Goal: Task Accomplishment & Management: Use online tool/utility

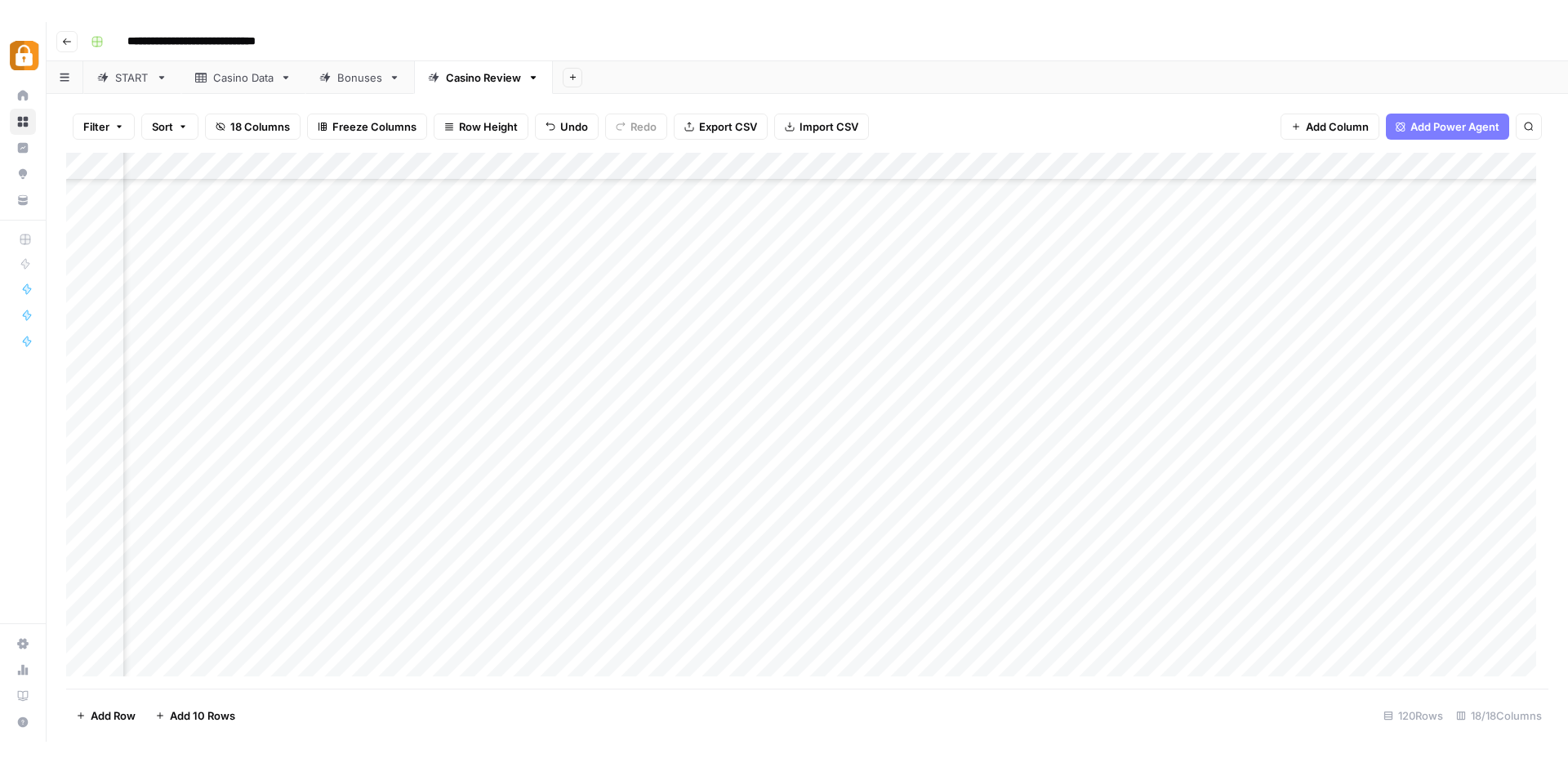
scroll to position [2809, 1893]
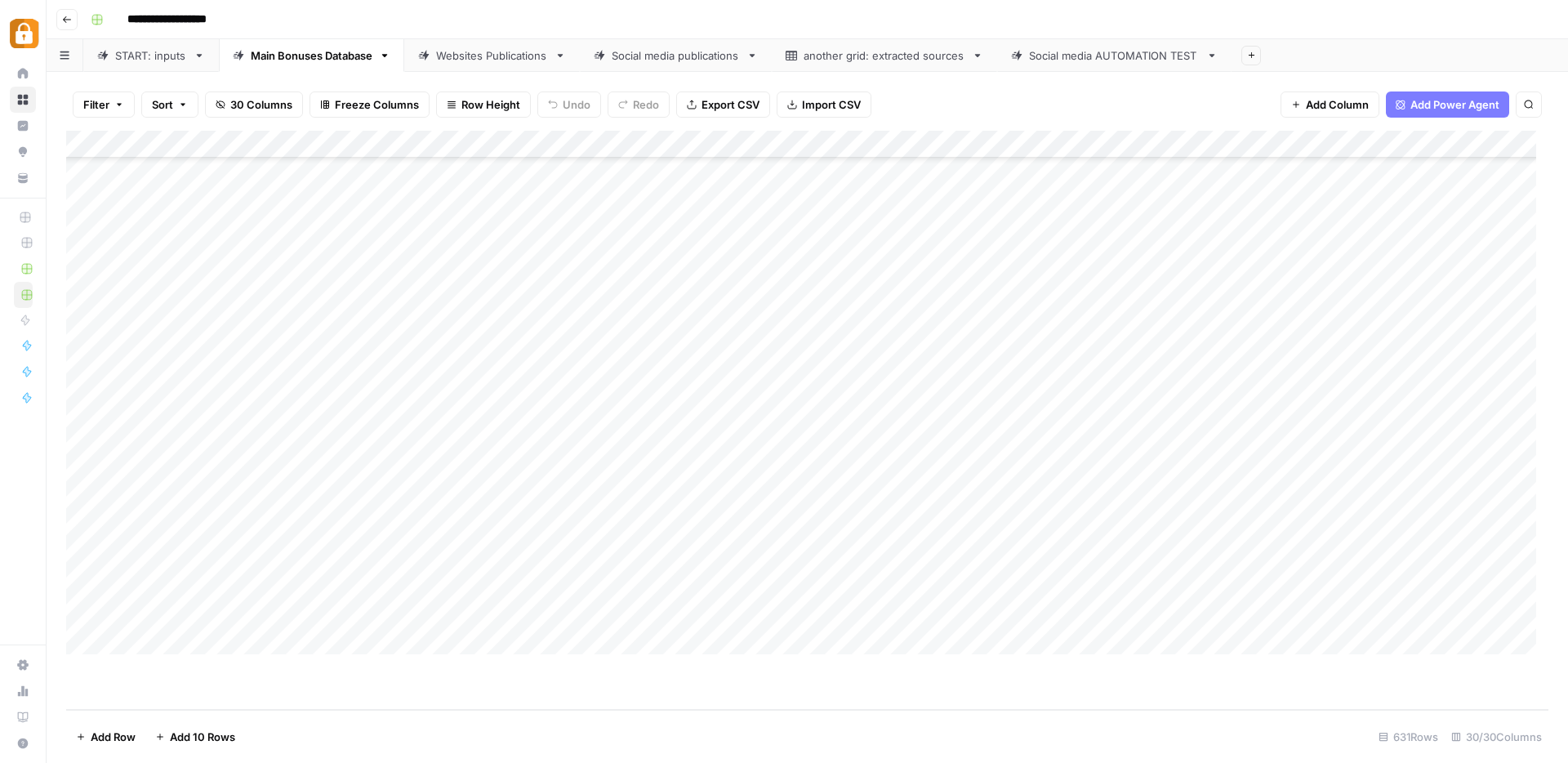
scroll to position [17020, 0]
click at [219, 593] on div "Add Column" at bounding box center [807, 420] width 1482 height 580
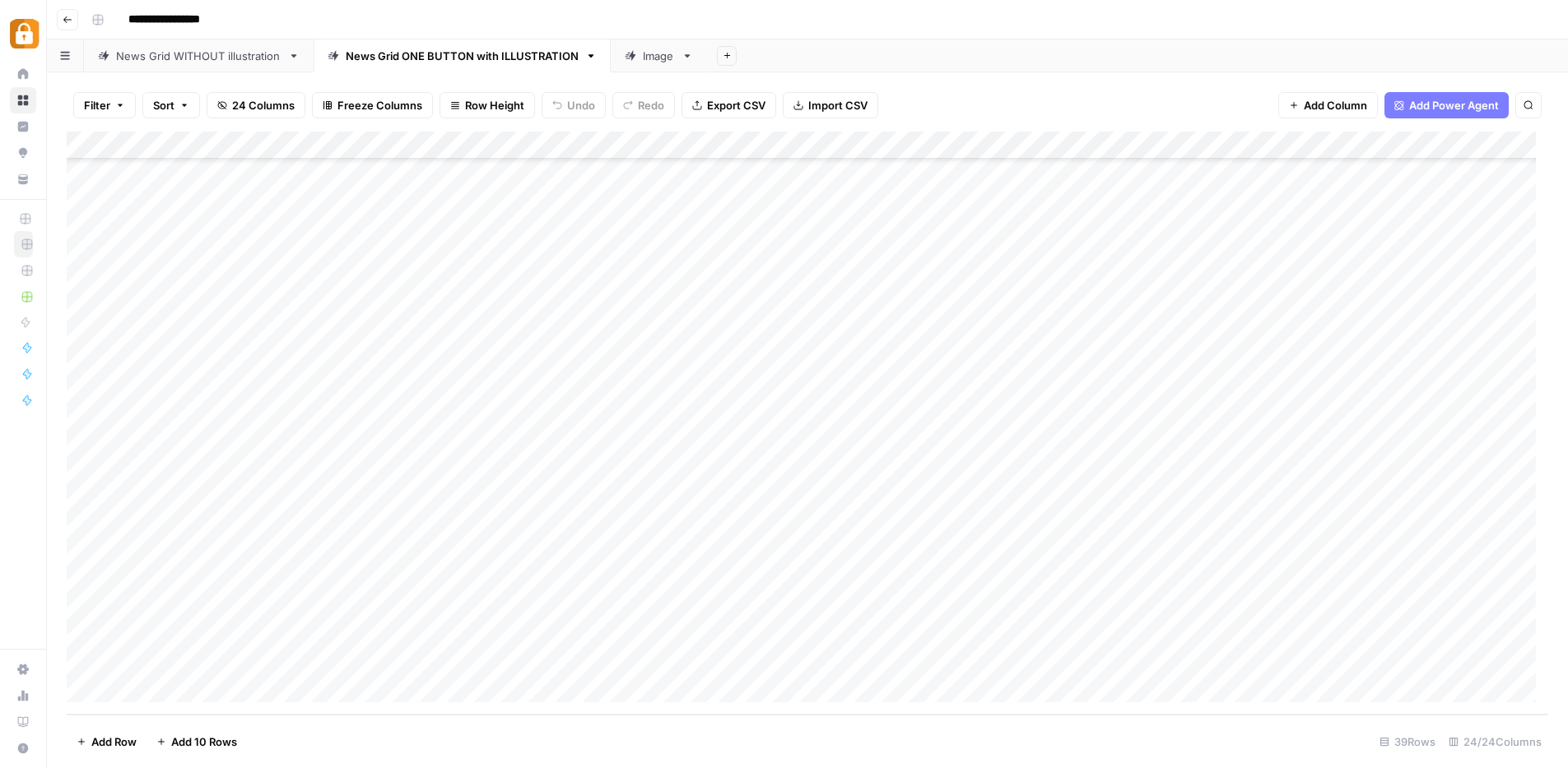
click at [220, 597] on div "Add Column" at bounding box center [807, 423] width 1482 height 583
click at [213, 613] on input "text" at bounding box center [215, 611] width 143 height 14
click at [181, 698] on button "[PERSON_NAME]" at bounding box center [200, 698] width 101 height 19
click at [326, 606] on div "Add Column" at bounding box center [813, 423] width 1493 height 583
click at [336, 581] on div "Add Column" at bounding box center [813, 423] width 1493 height 583
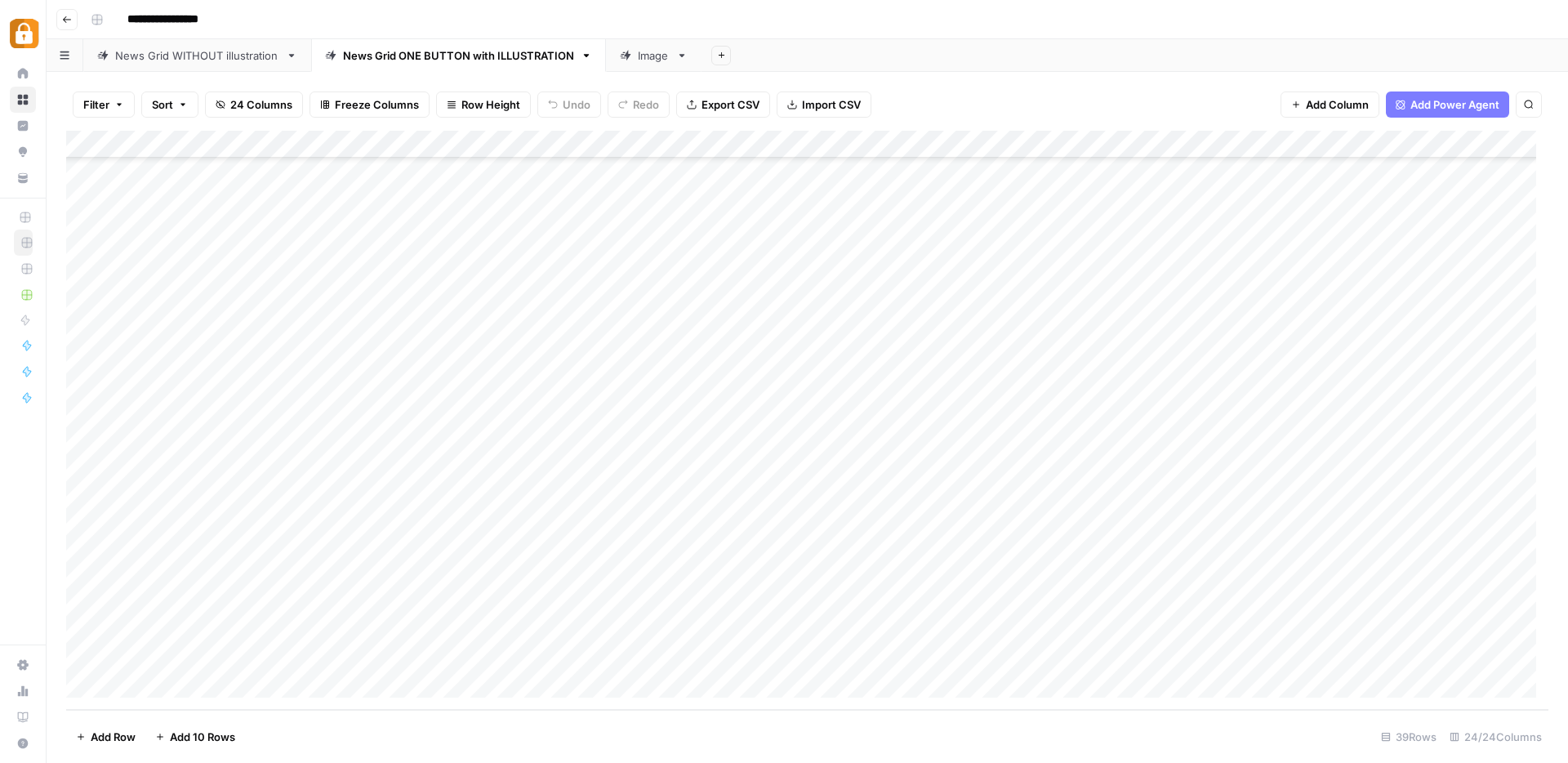
drag, startPoint x: 418, startPoint y: 585, endPoint x: 415, endPoint y: 599, distance: 14.3
click at [415, 599] on div "Add Column" at bounding box center [807, 420] width 1482 height 580
click at [589, 608] on div "Add Column" at bounding box center [807, 420] width 1482 height 580
type textarea "**********"
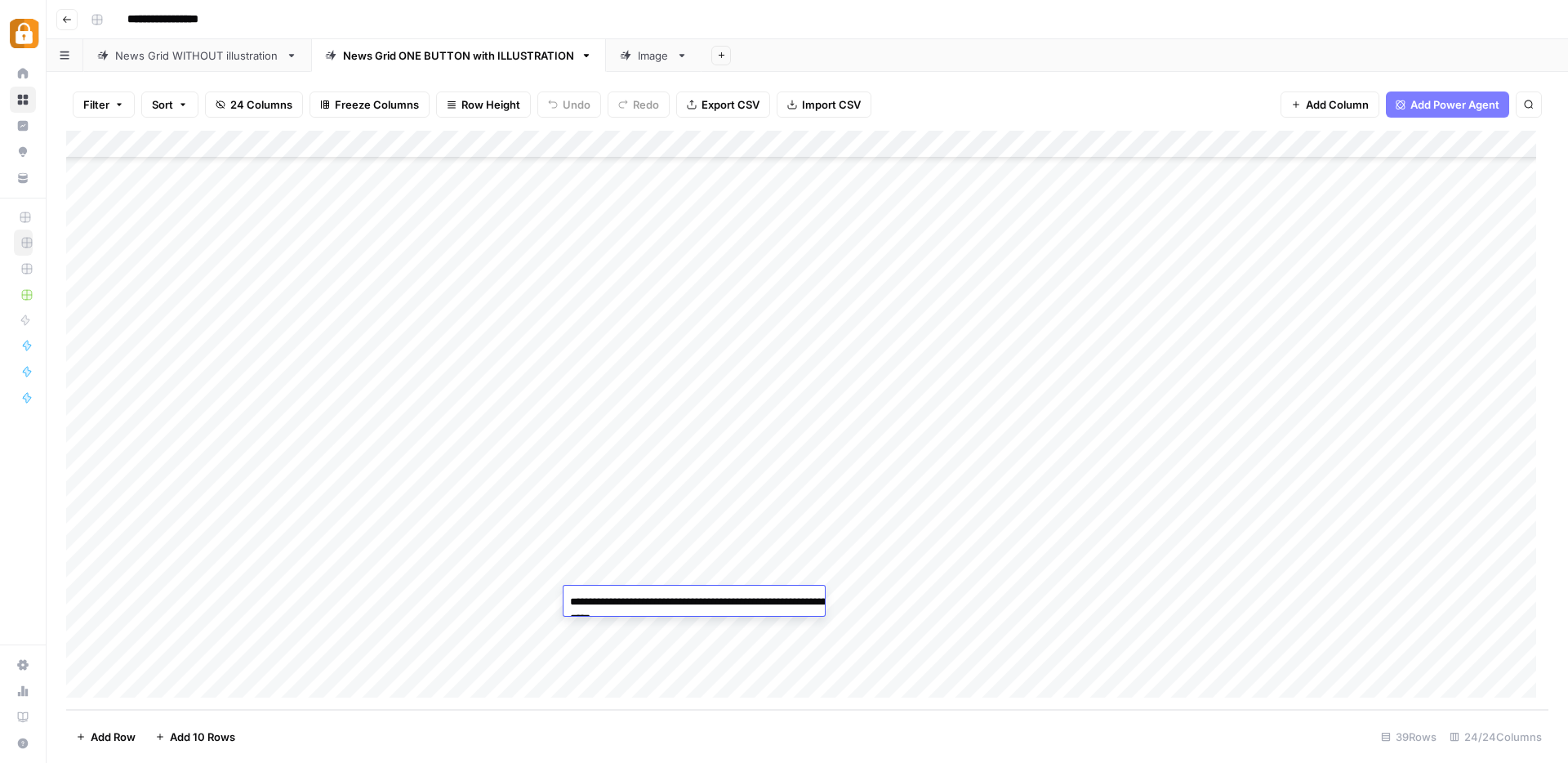
click at [919, 599] on div "Add Column" at bounding box center [807, 420] width 1482 height 580
drag, startPoint x: 850, startPoint y: 575, endPoint x: 1156, endPoint y: 568, distance: 306.1
click at [1146, 568] on div "Add Column" at bounding box center [807, 420] width 1482 height 580
drag, startPoint x: 1226, startPoint y: 585, endPoint x: 1222, endPoint y: 604, distance: 19.4
click at [1222, 604] on div "Add Column" at bounding box center [807, 420] width 1482 height 580
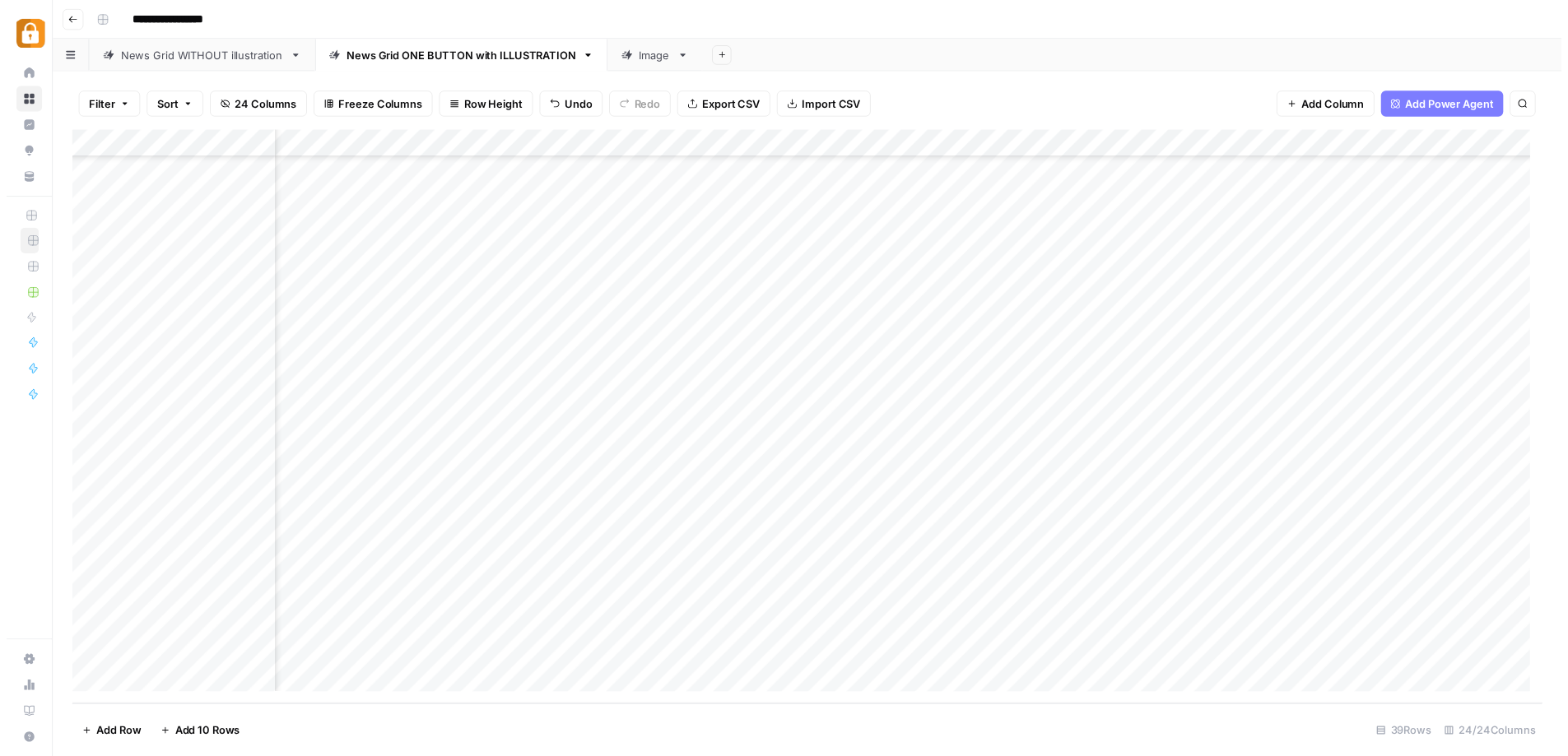
scroll to position [574, 639]
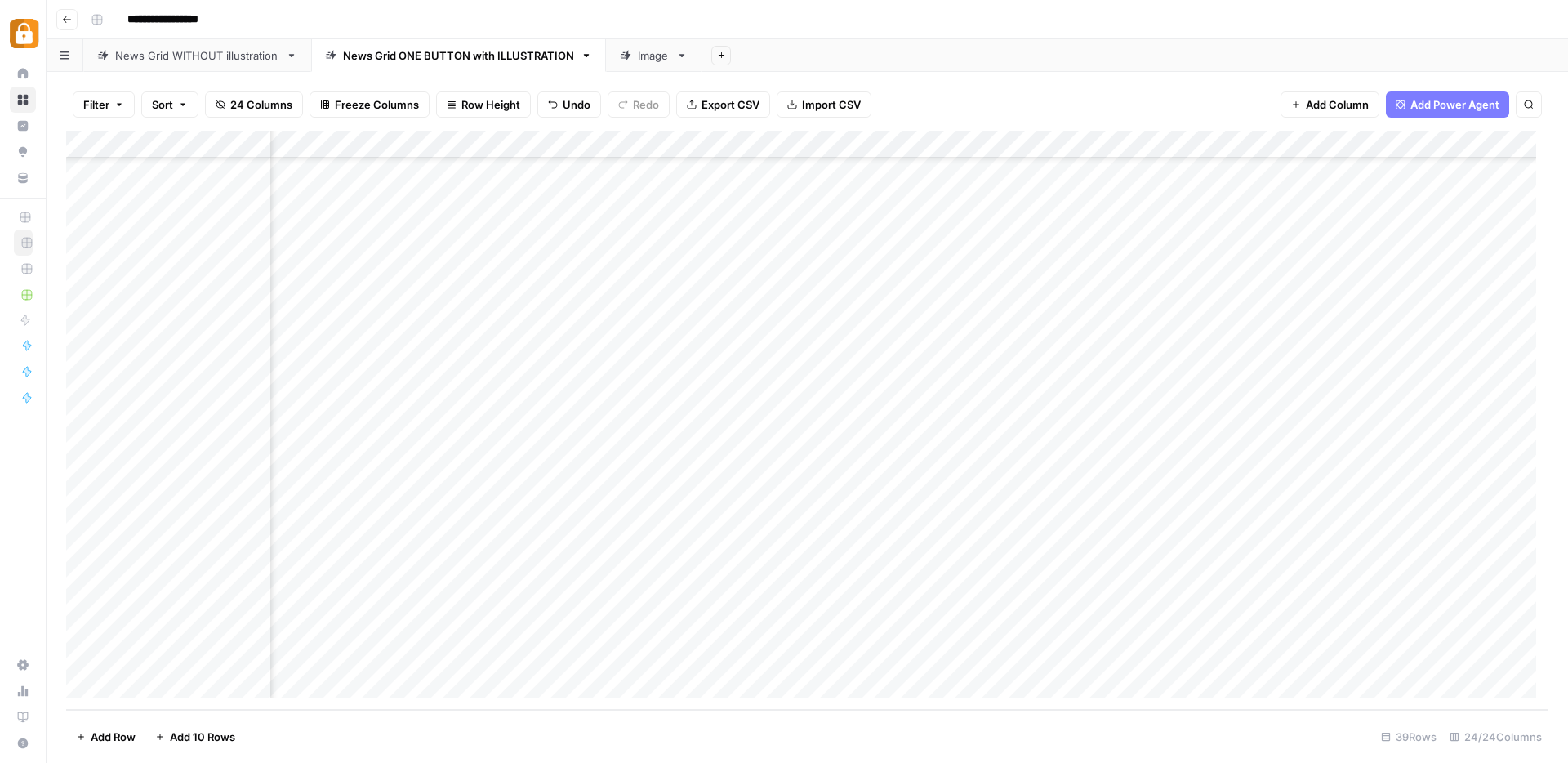
click at [660, 598] on div "Add Column" at bounding box center [807, 420] width 1482 height 580
click at [868, 597] on div "Add Column" at bounding box center [807, 420] width 1482 height 580
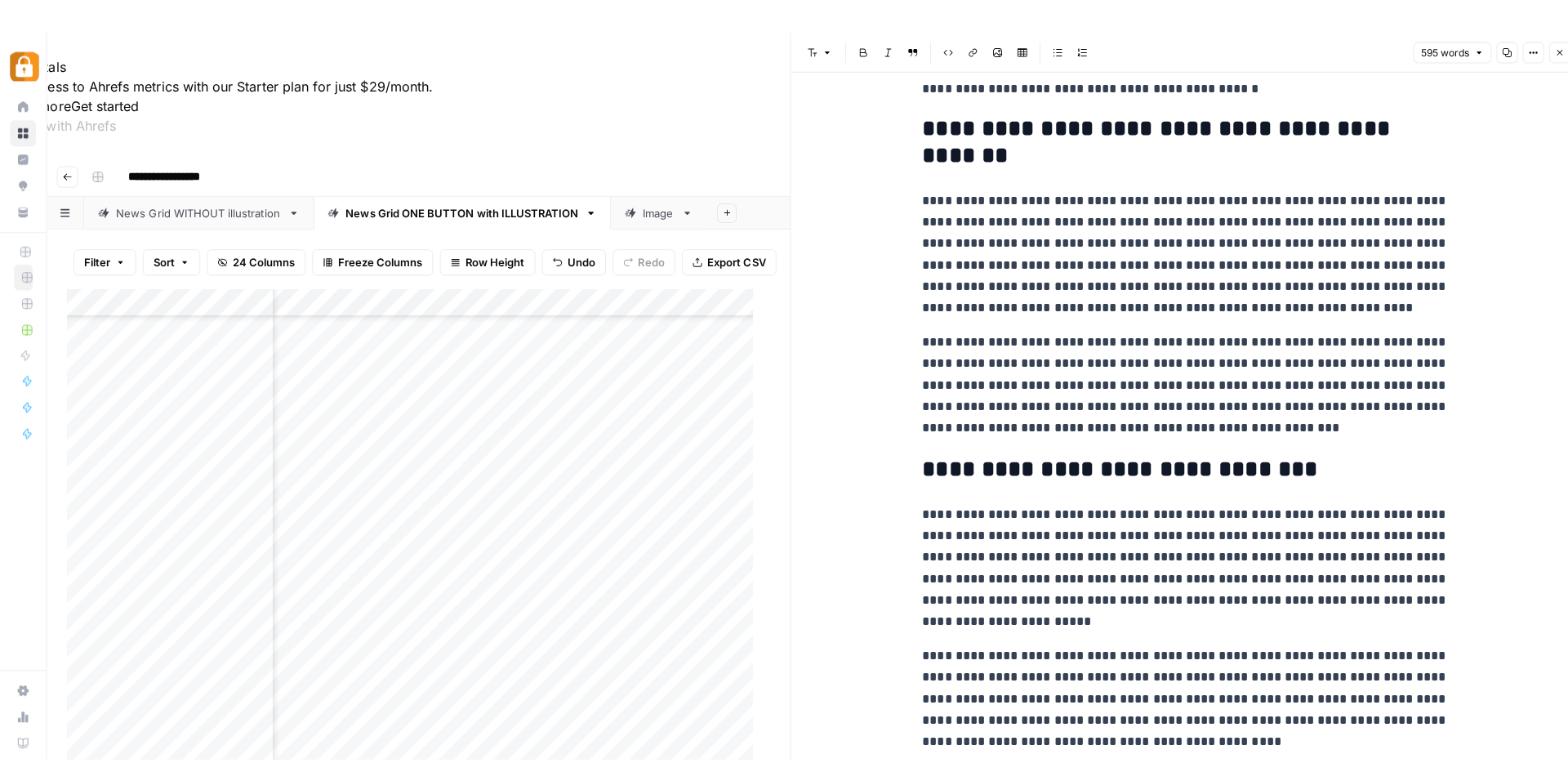
scroll to position [755, 0]
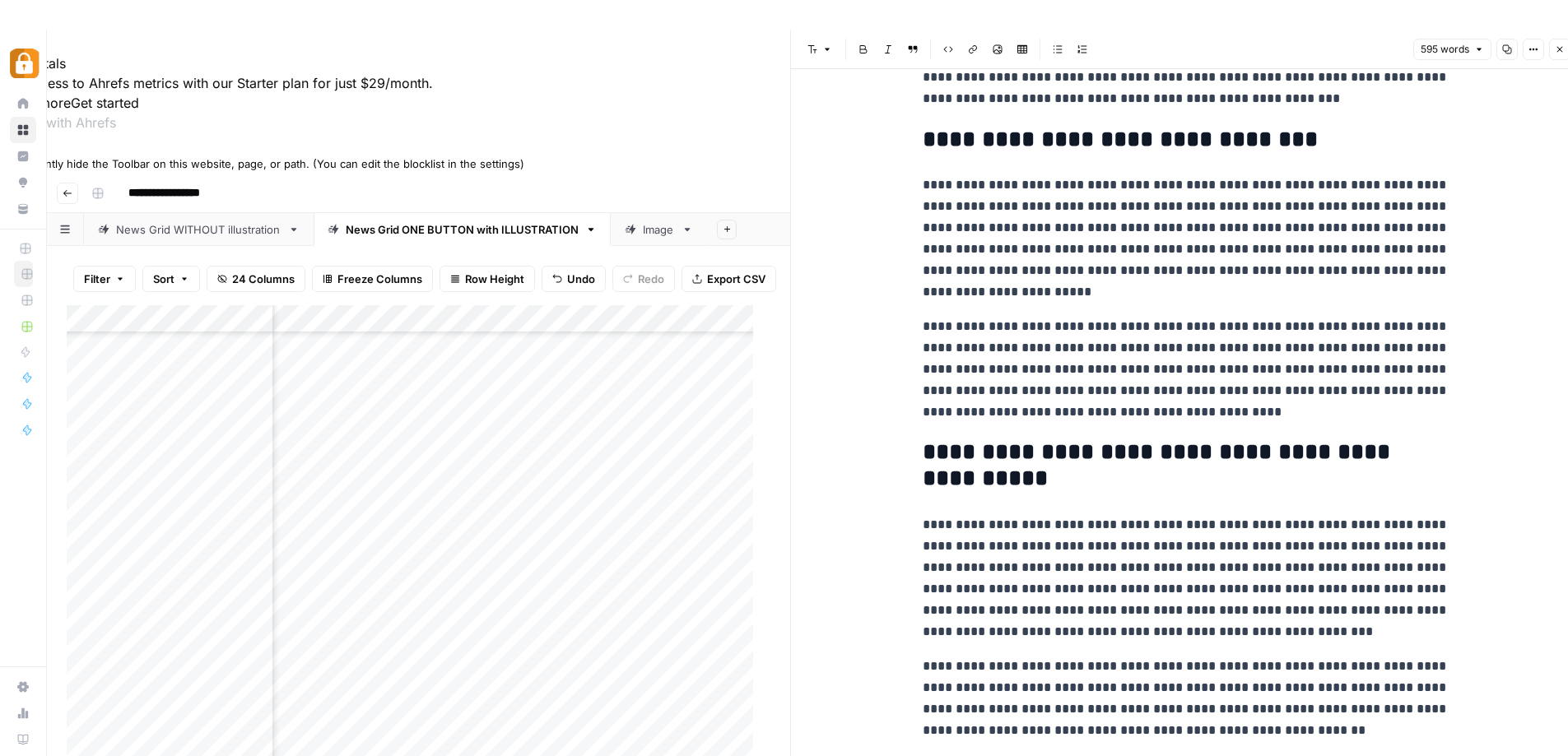
click at [12, 154] on icon at bounding box center [6, 148] width 12 height 12
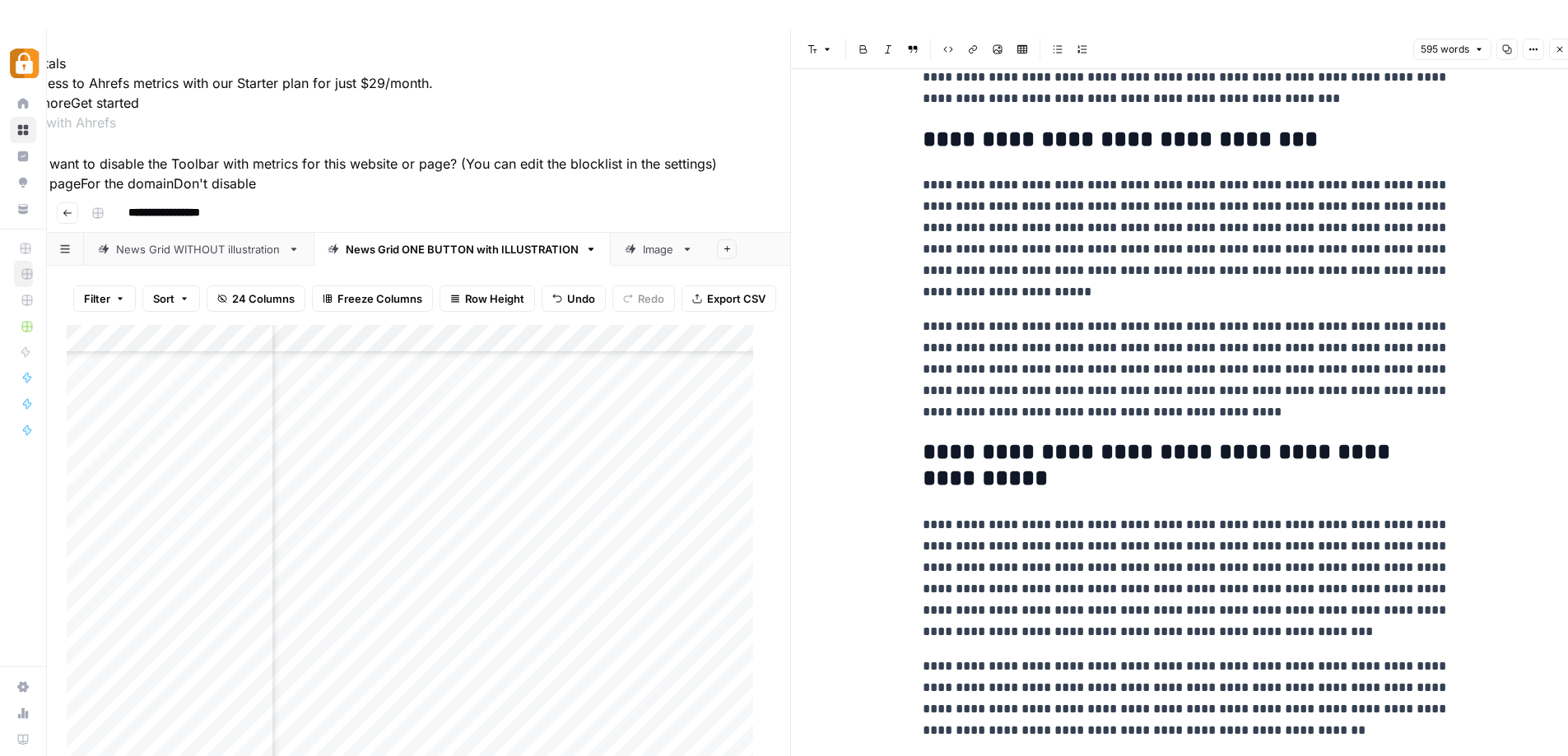
click at [80, 193] on button "For this page" at bounding box center [40, 183] width 80 height 19
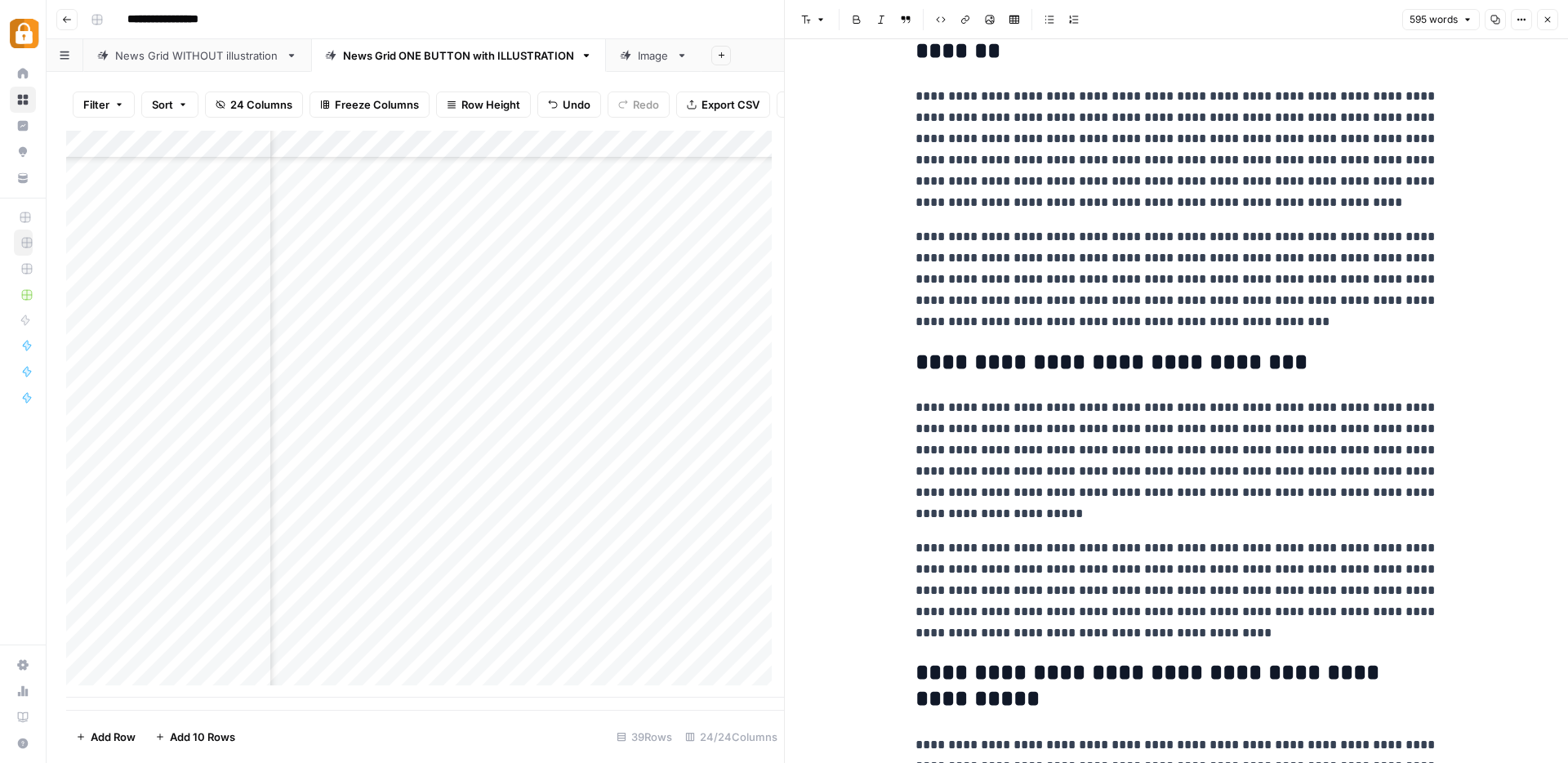
scroll to position [0, 0]
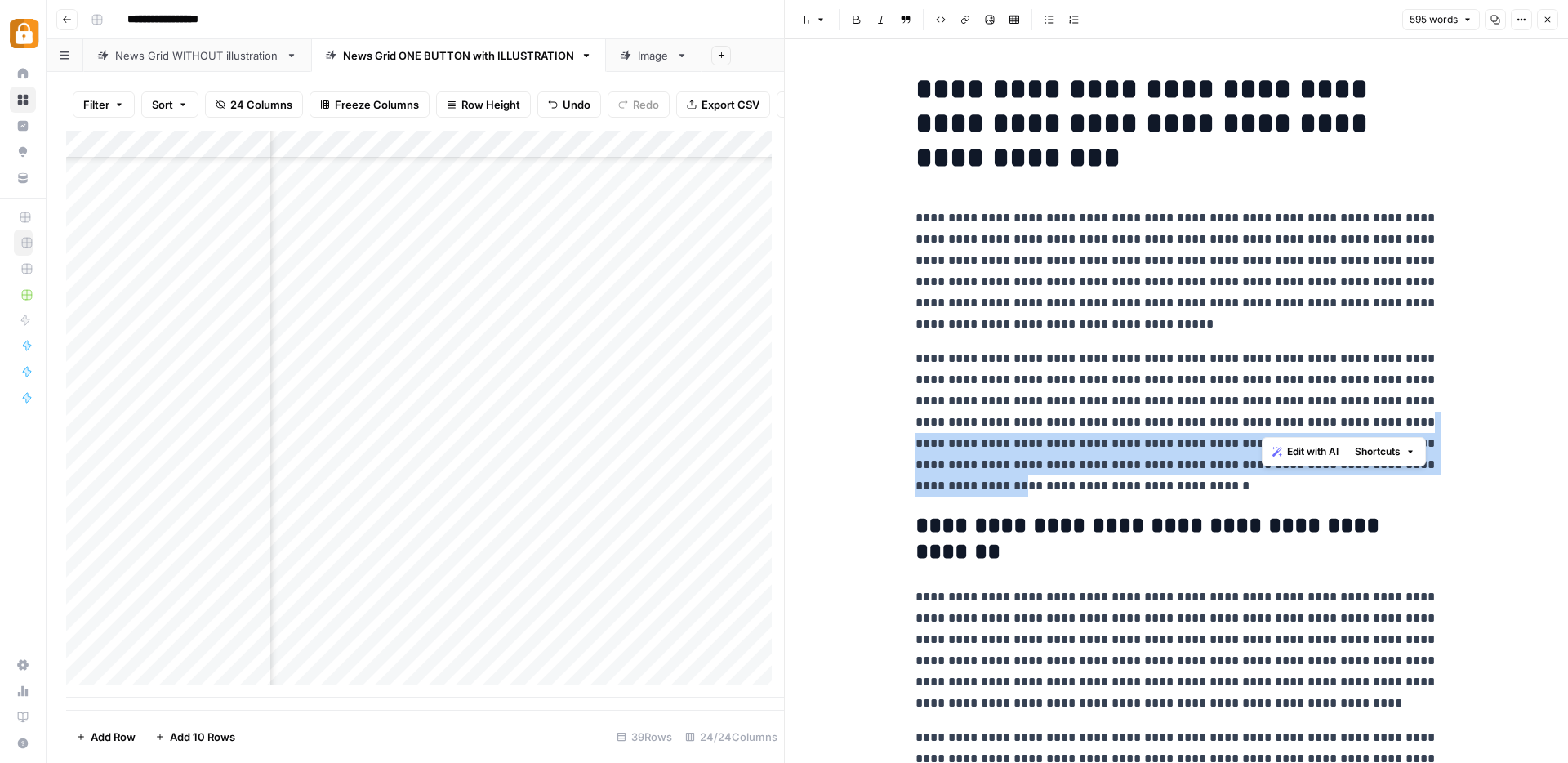
drag, startPoint x: 1323, startPoint y: 429, endPoint x: 1379, endPoint y: 467, distance: 67.7
click at [1379, 467] on p "**********" at bounding box center [1177, 422] width 523 height 149
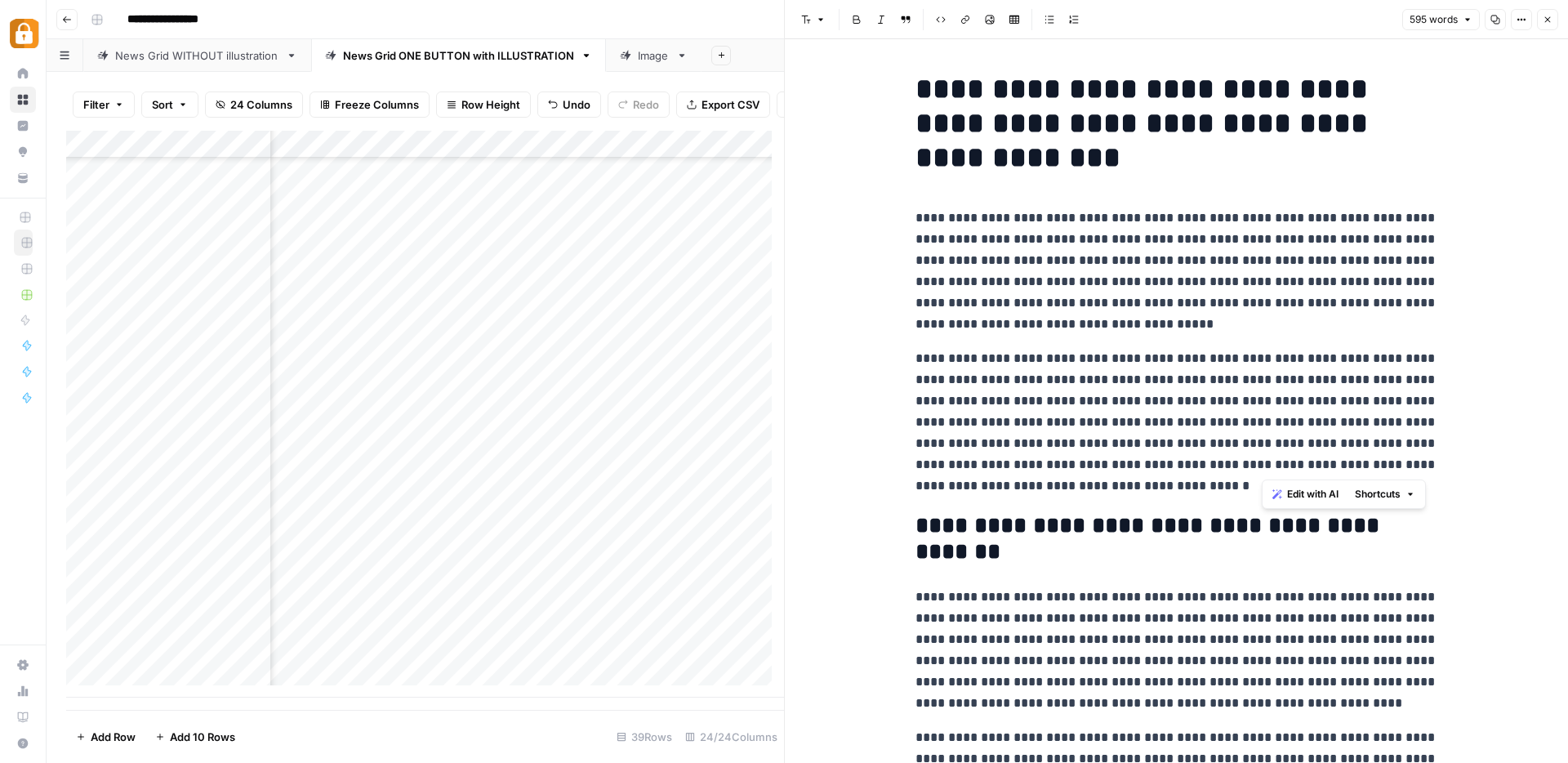
click at [1293, 454] on p "**********" at bounding box center [1177, 422] width 523 height 149
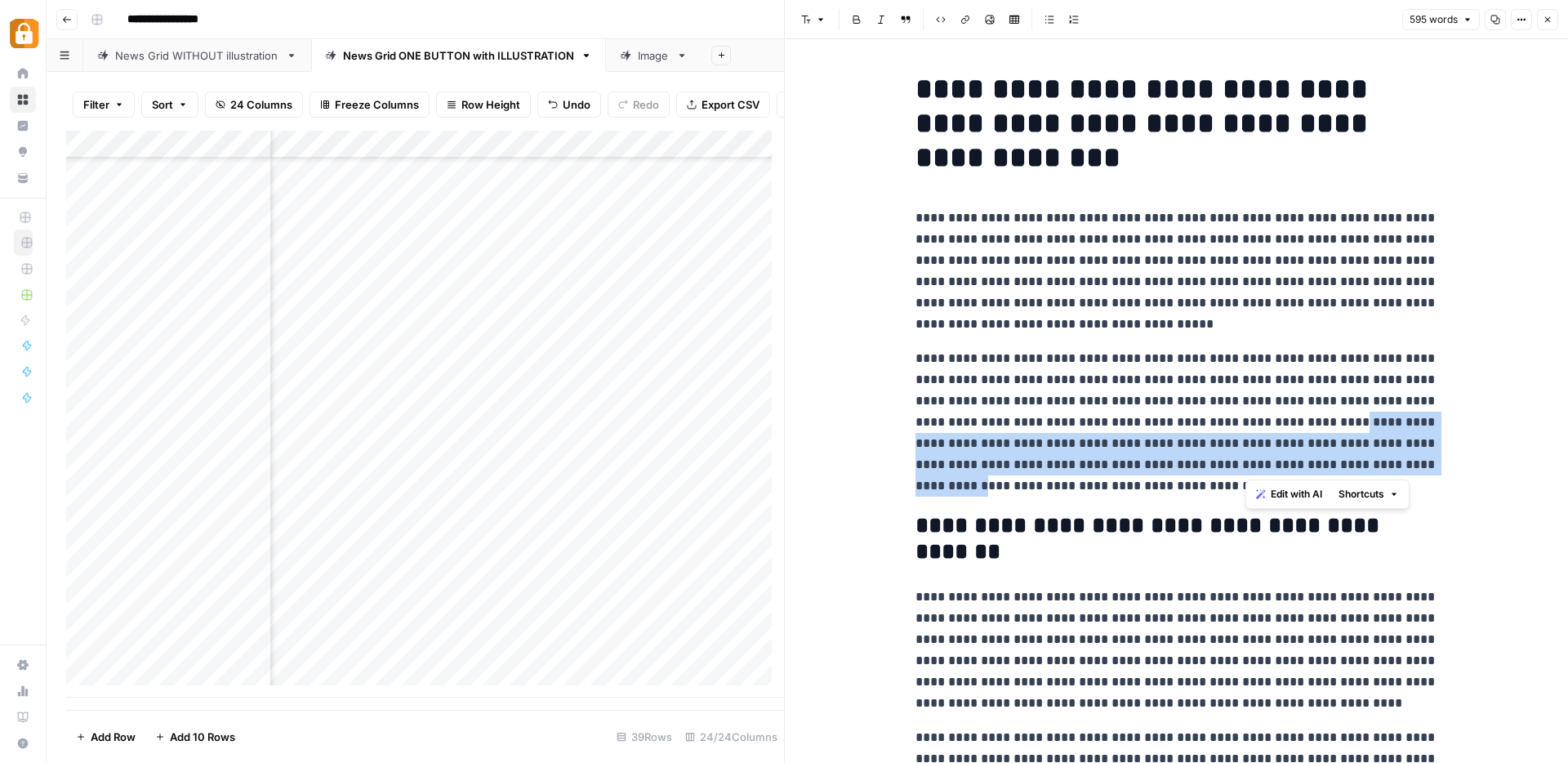
drag, startPoint x: 1245, startPoint y: 421, endPoint x: 1344, endPoint y: 459, distance: 106.0
click at [1344, 459] on p "**********" at bounding box center [1177, 422] width 523 height 149
click at [1546, 19] on icon "button" at bounding box center [1548, 19] width 10 height 10
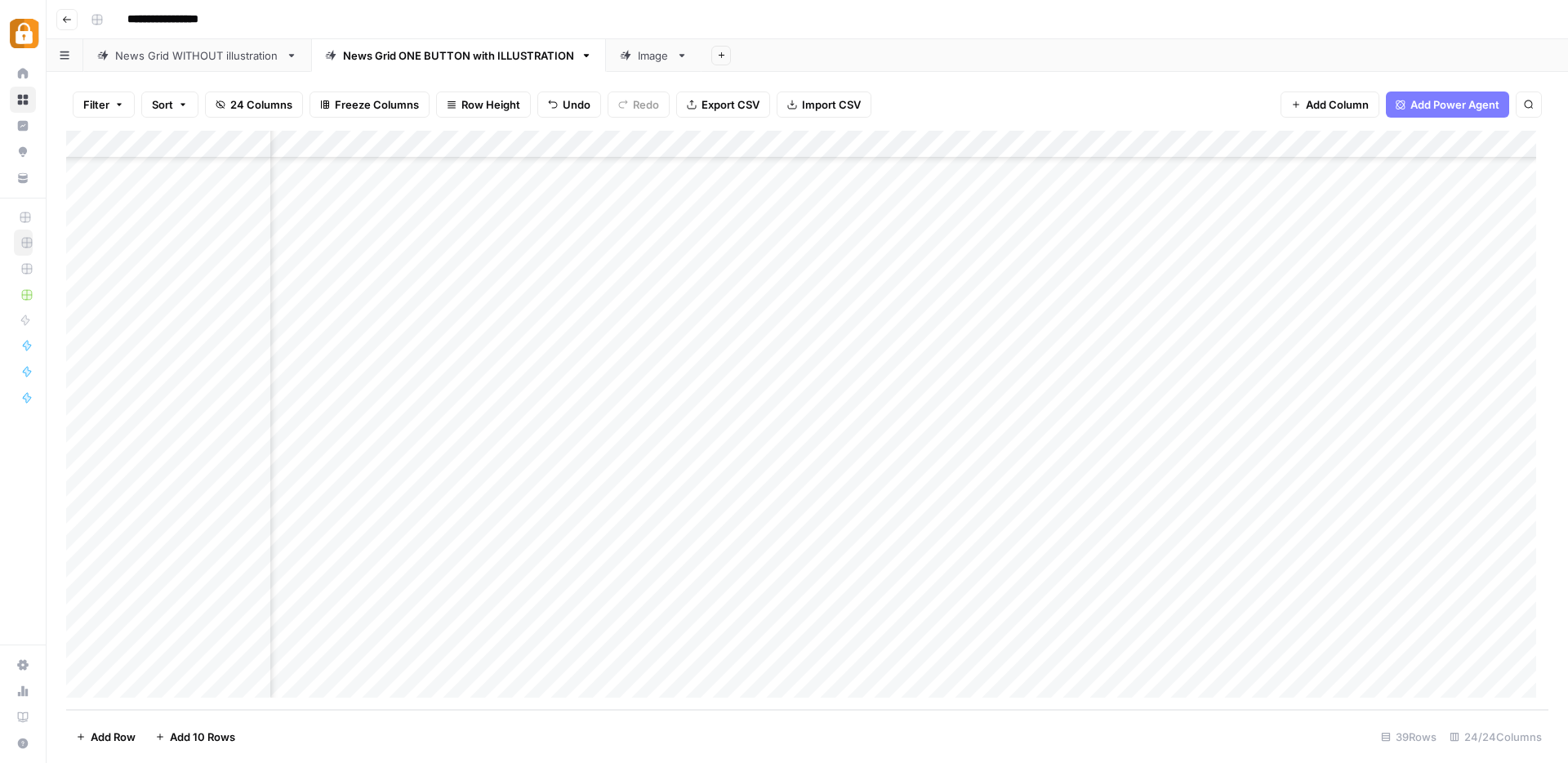
click at [965, 597] on div "Add Column" at bounding box center [807, 420] width 1482 height 580
click at [1018, 601] on div "Add Column" at bounding box center [807, 420] width 1482 height 580
click at [1360, 601] on div "Add Column" at bounding box center [807, 420] width 1482 height 580
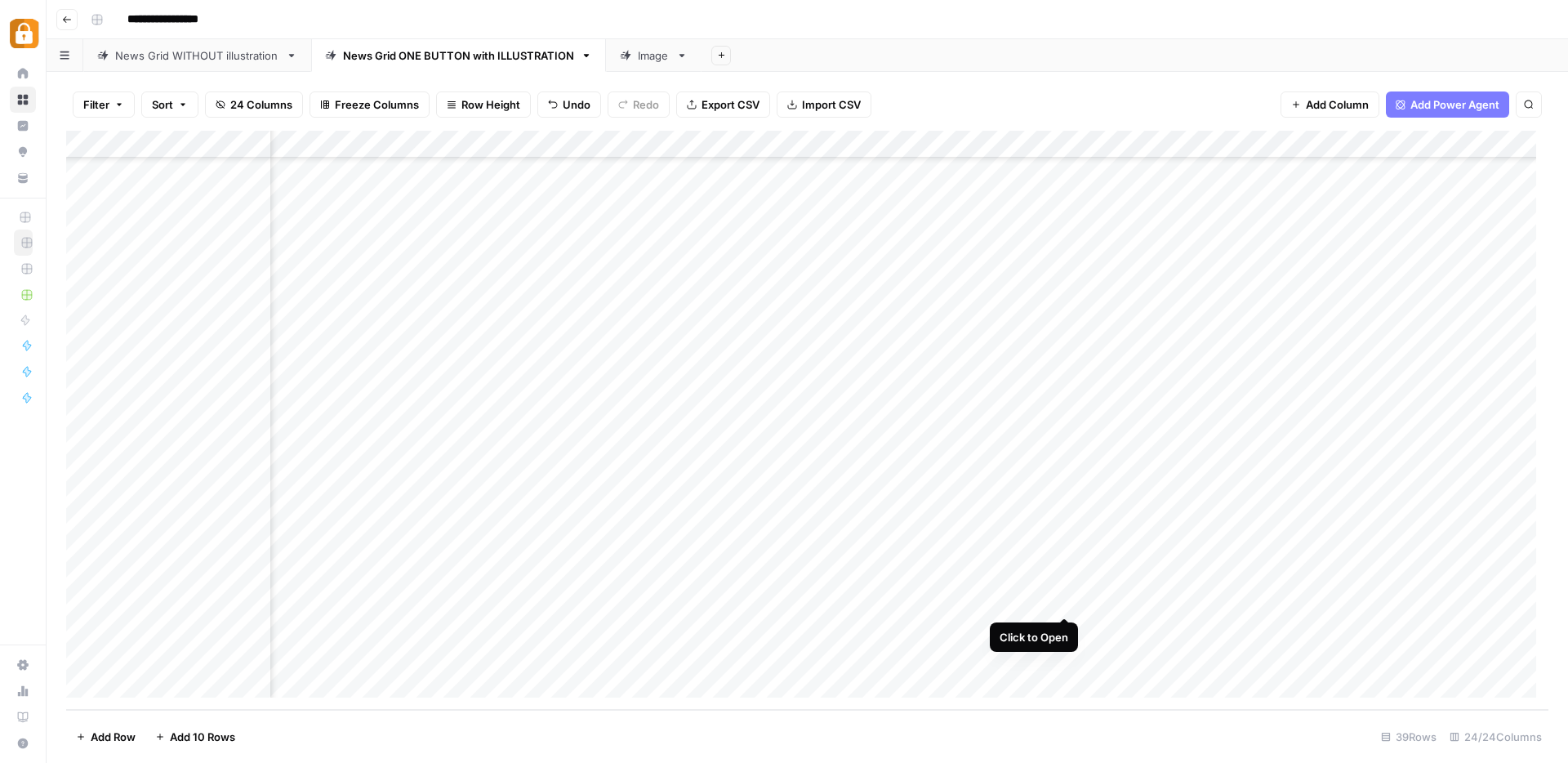
click at [1064, 593] on div "Add Column" at bounding box center [807, 420] width 1482 height 580
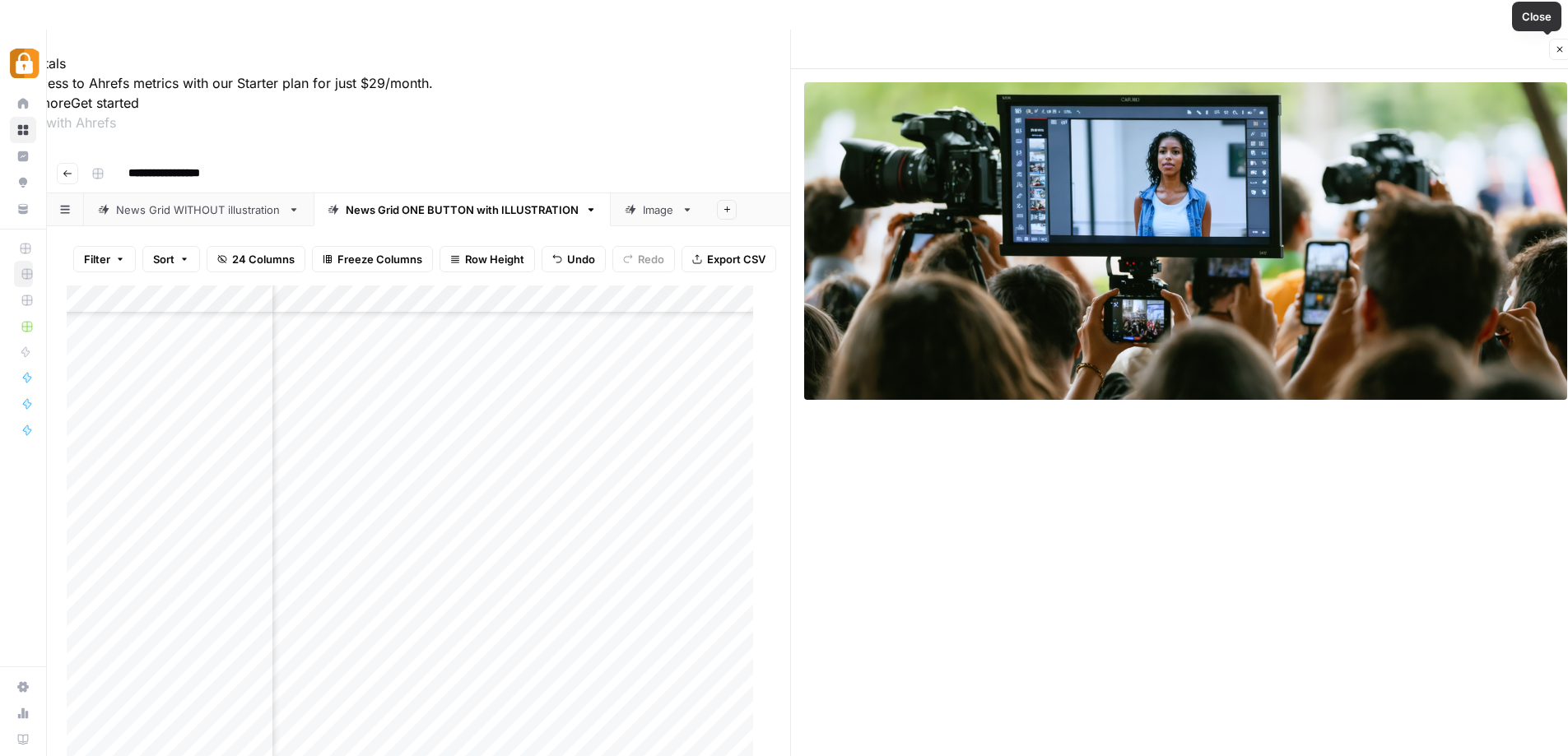
click at [1556, 51] on icon "button" at bounding box center [1560, 49] width 10 height 10
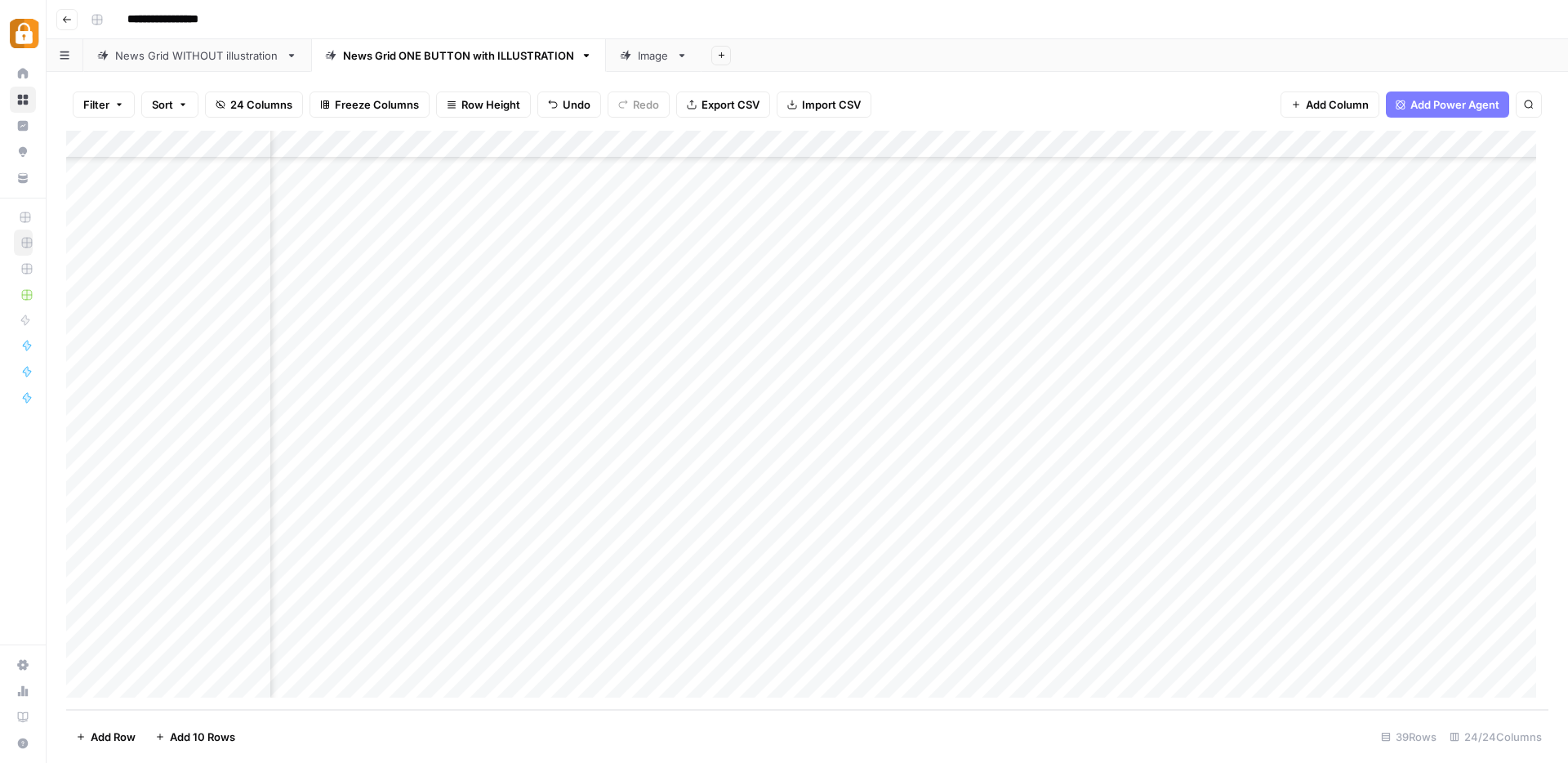
click at [751, 601] on div "Add Column" at bounding box center [807, 420] width 1482 height 580
click at [751, 602] on div "Add Column" at bounding box center [807, 420] width 1482 height 580
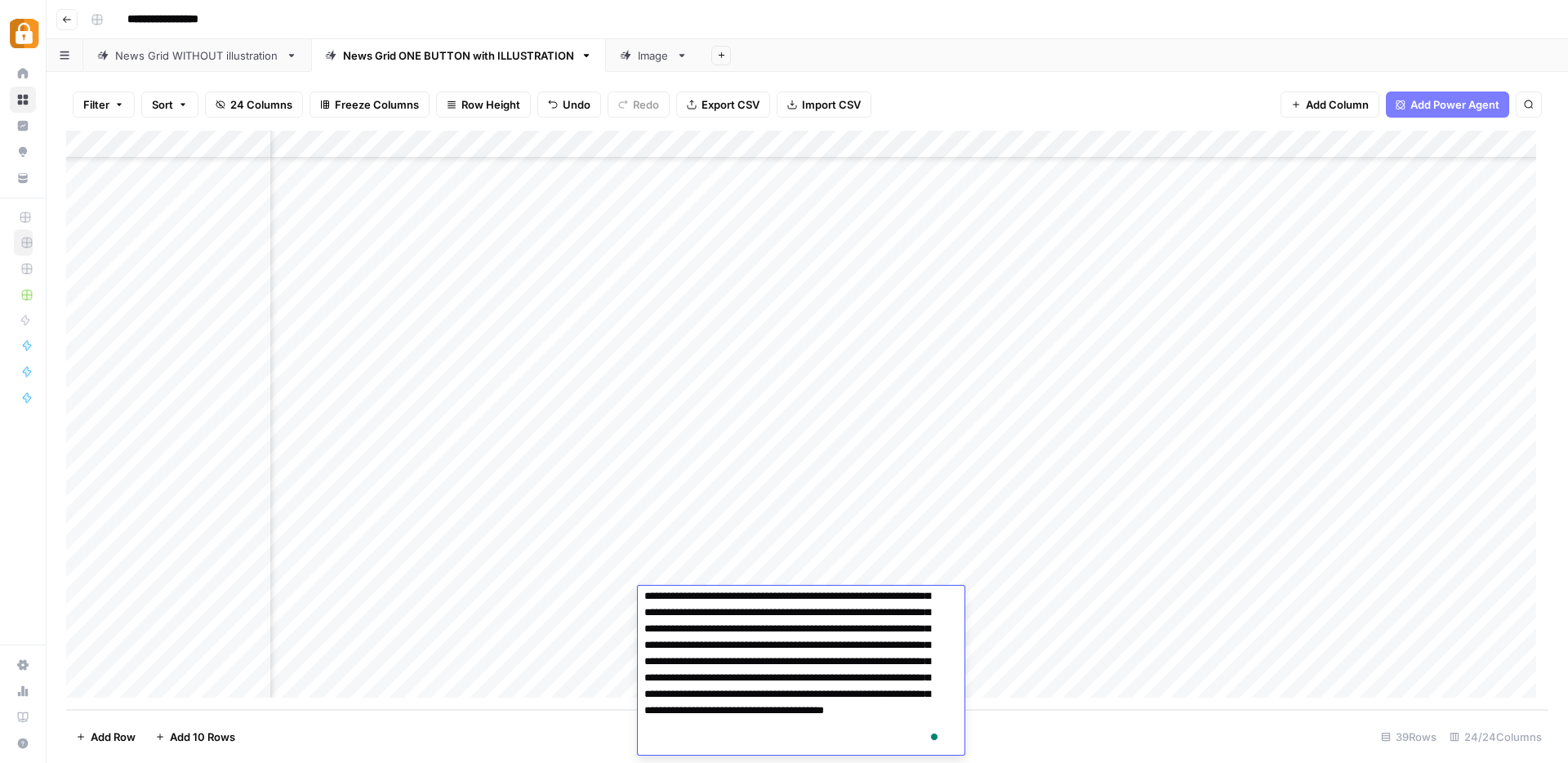
drag, startPoint x: 699, startPoint y: 649, endPoint x: 866, endPoint y: 682, distance: 170.2
click at [866, 682] on textarea "**********" at bounding box center [795, 645] width 314 height 219
drag, startPoint x: 838, startPoint y: 727, endPoint x: 725, endPoint y: 706, distance: 114.9
click at [725, 706] on textarea "**********" at bounding box center [795, 645] width 314 height 219
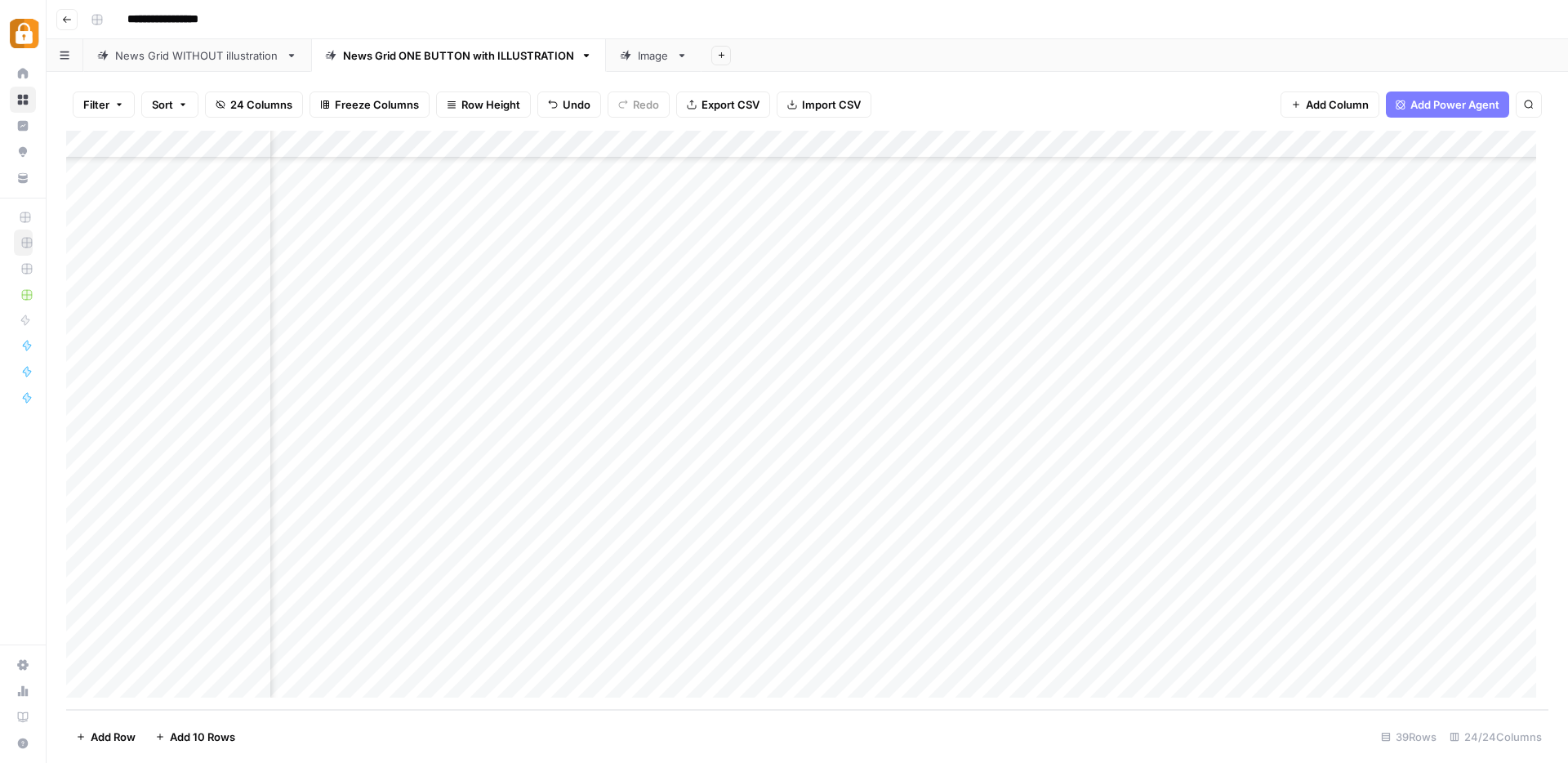
click at [1022, 596] on div "Add Column" at bounding box center [807, 420] width 1482 height 580
click at [1056, 599] on div "Add Column" at bounding box center [807, 420] width 1482 height 580
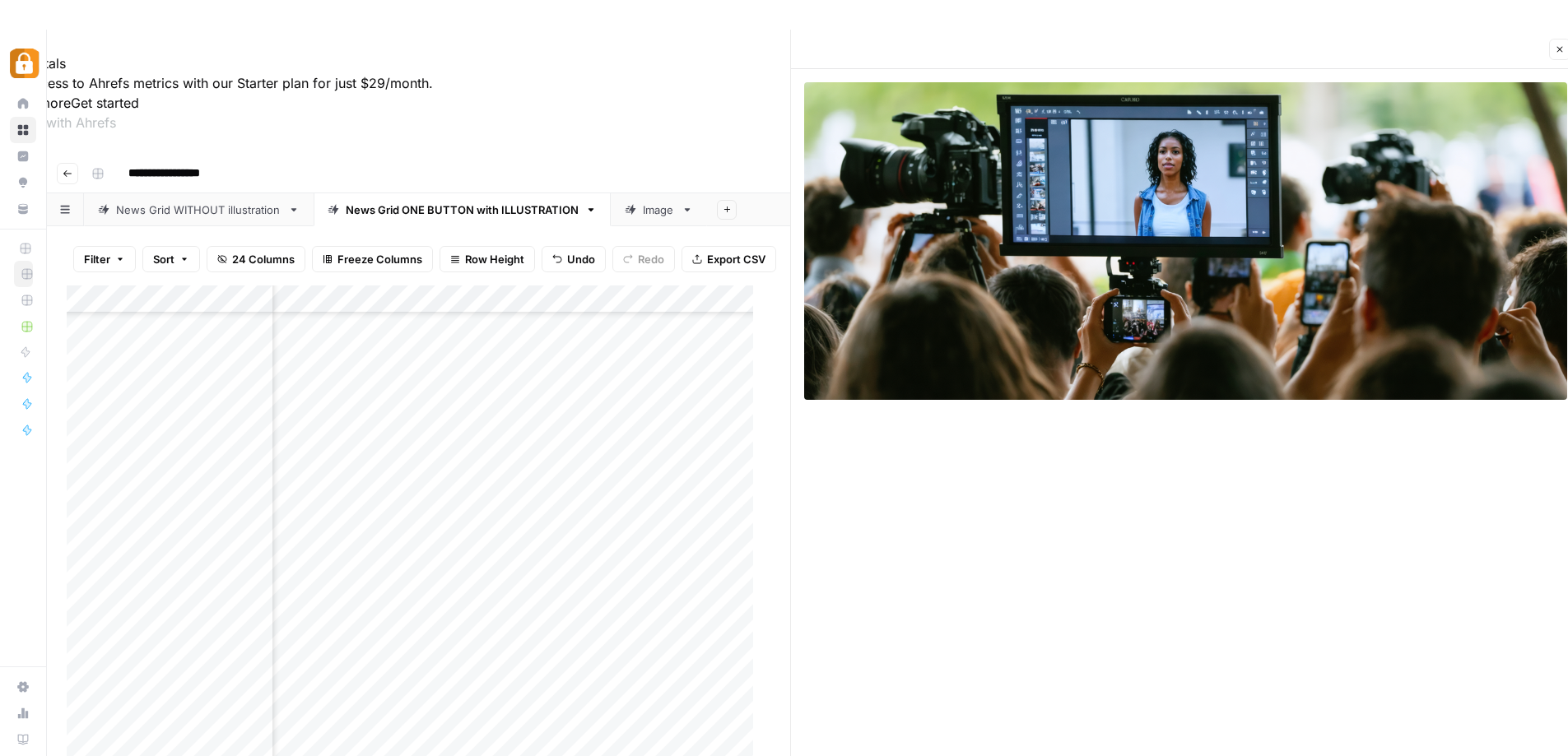
click at [1555, 50] on icon "button" at bounding box center [1560, 49] width 10 height 10
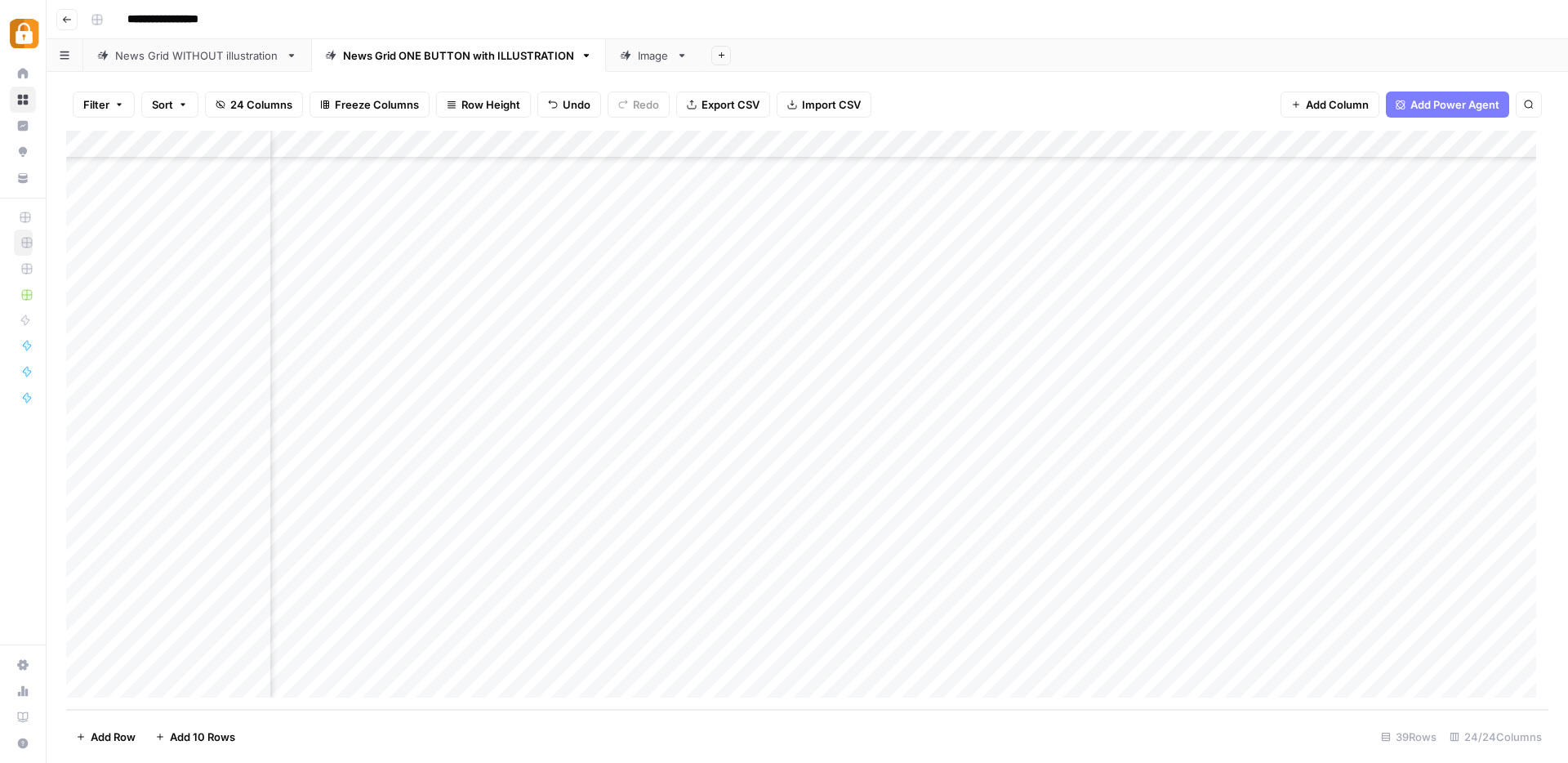
click at [919, 603] on div "Add Column" at bounding box center [807, 420] width 1482 height 580
click at [1065, 602] on div "Add Column" at bounding box center [807, 420] width 1482 height 580
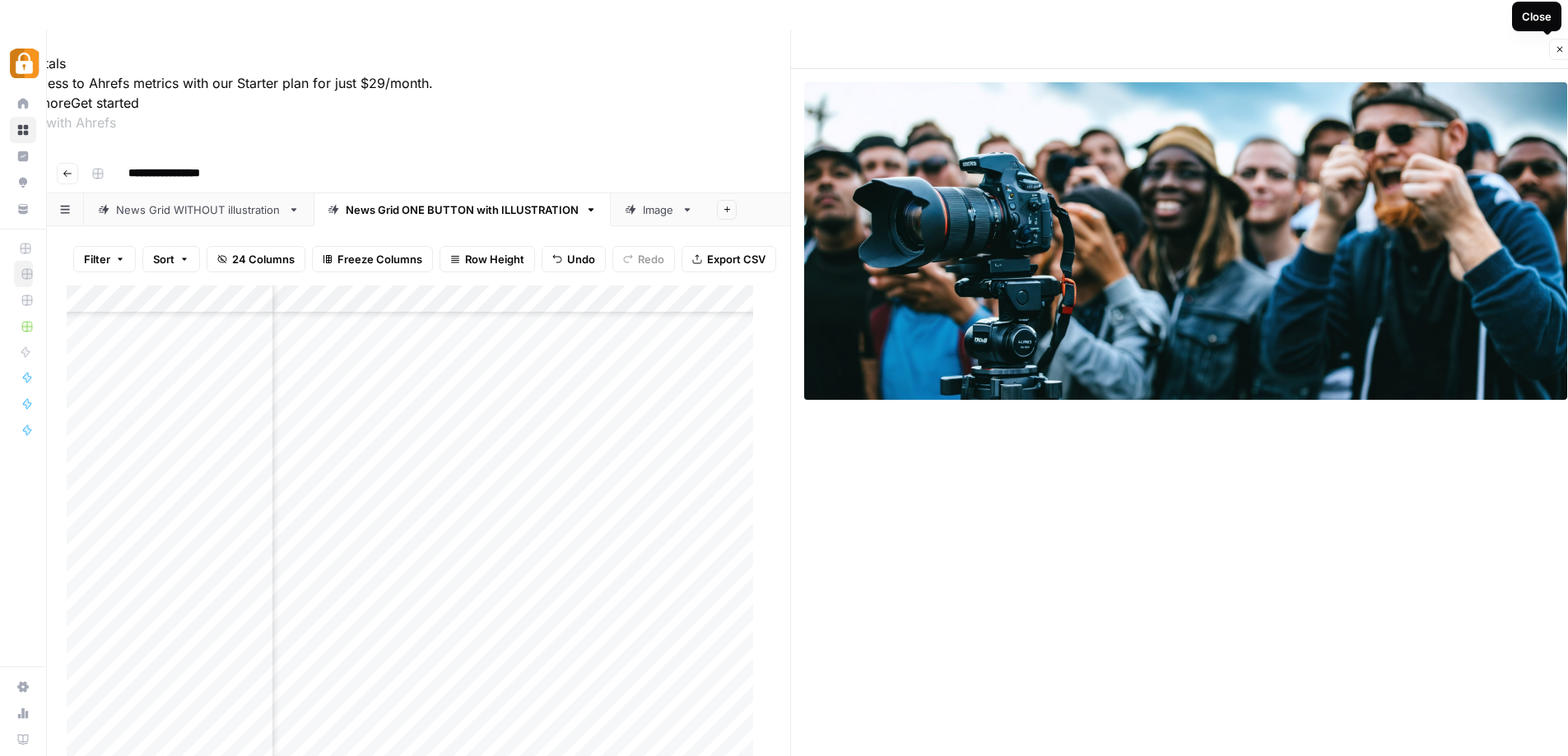
click at [1557, 54] on button "Close" at bounding box center [1559, 49] width 21 height 21
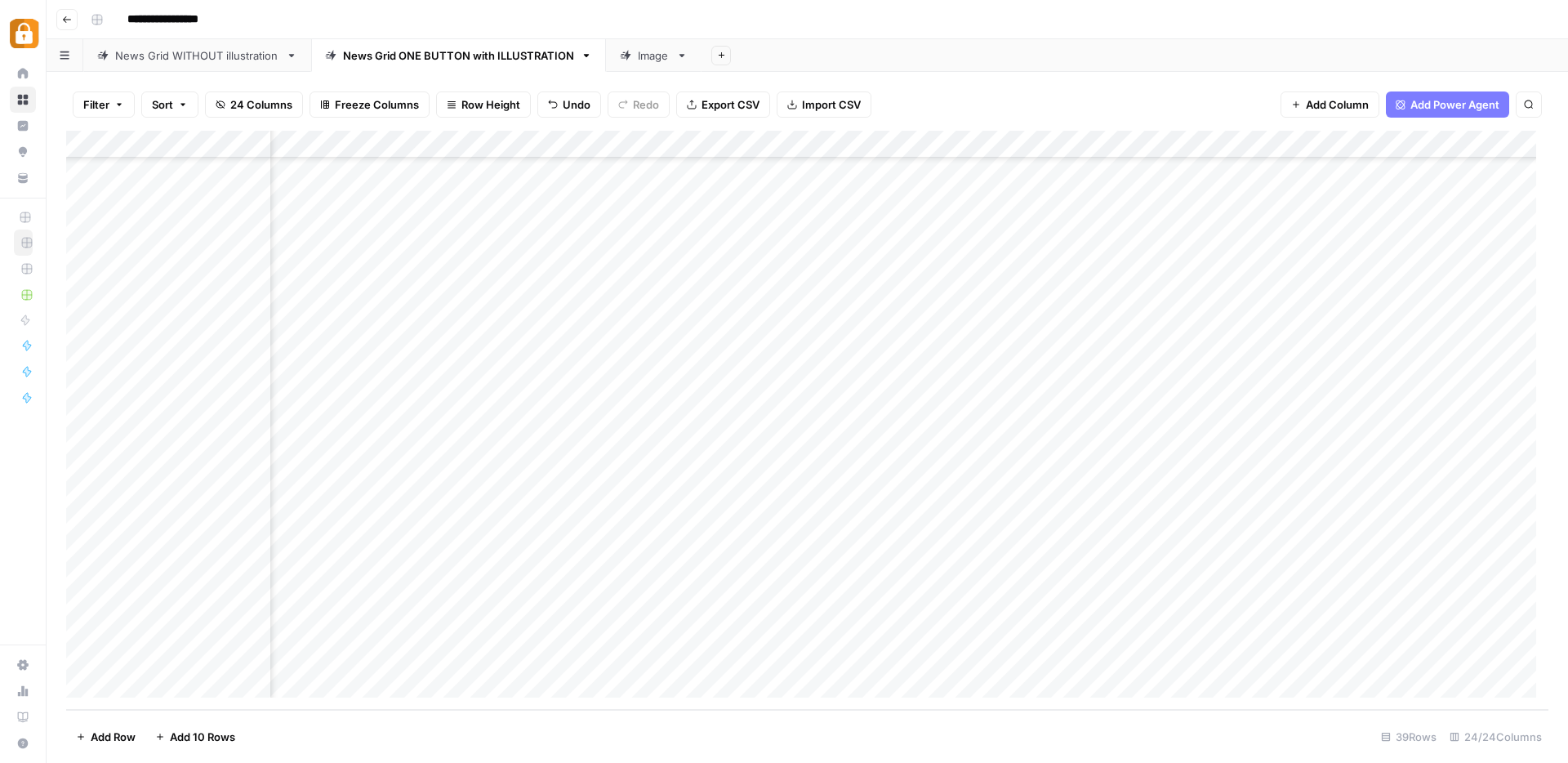
click at [744, 605] on div "Add Column" at bounding box center [807, 420] width 1482 height 580
click at [726, 604] on div "Add Column" at bounding box center [807, 420] width 1482 height 580
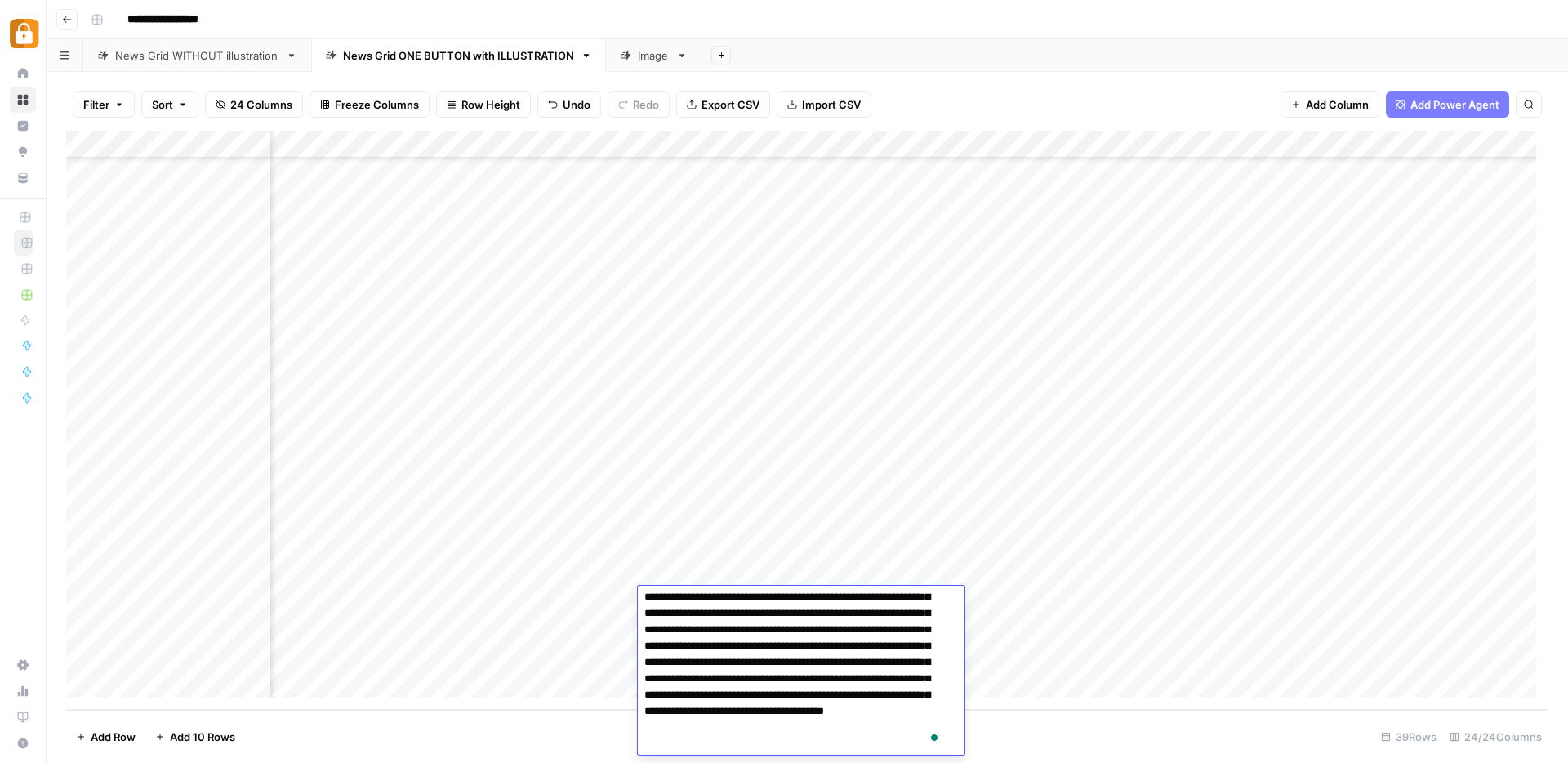
scroll to position [55, 0]
drag, startPoint x: 645, startPoint y: 601, endPoint x: 892, endPoint y: 748, distance: 287.4
click at [892, 748] on textarea "**********" at bounding box center [795, 645] width 314 height 219
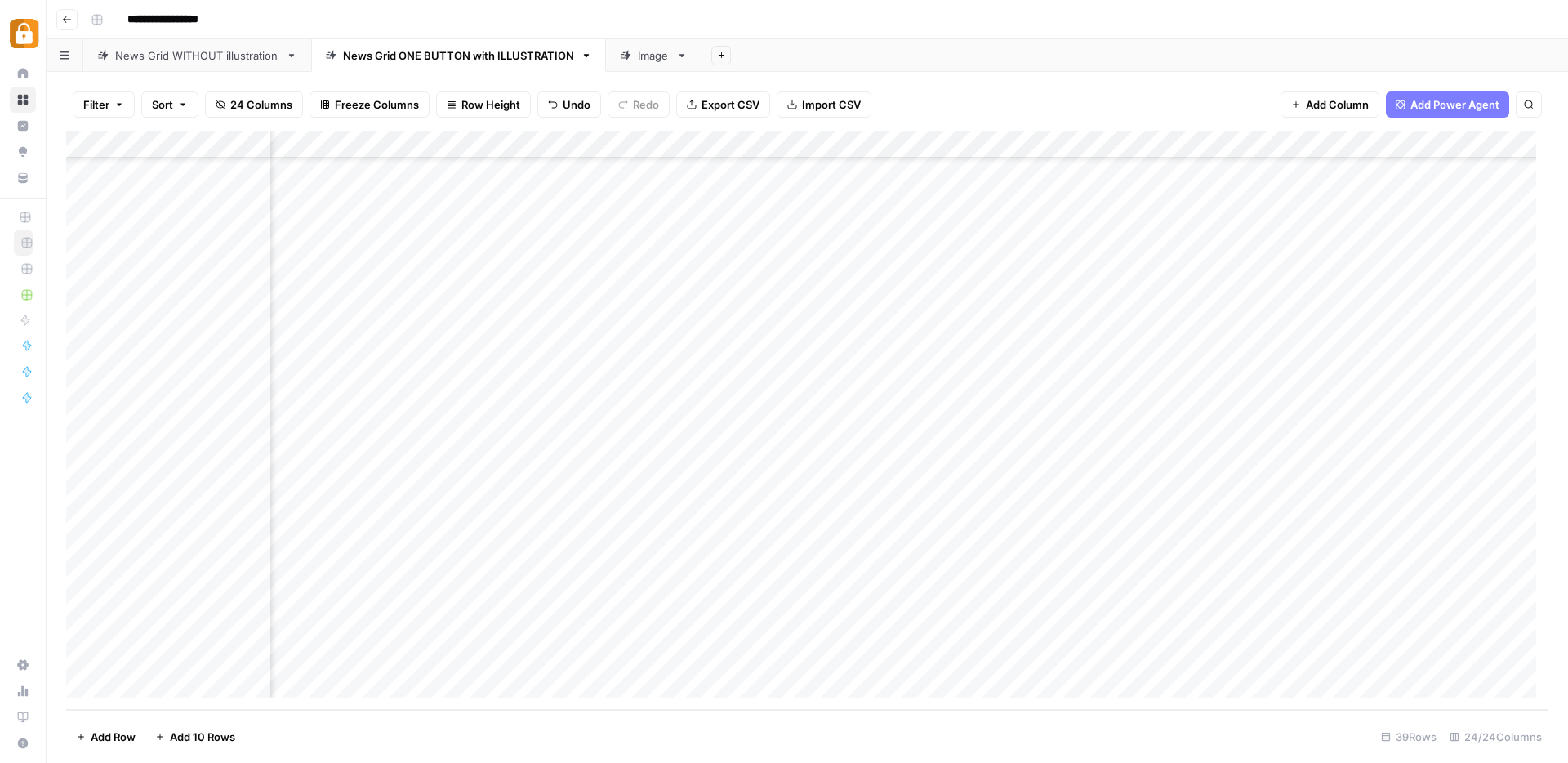
click at [1250, 601] on div "Add Column" at bounding box center [807, 420] width 1482 height 580
click at [1150, 598] on div "Add Column" at bounding box center [807, 420] width 1482 height 580
click at [1236, 594] on div "Add Column" at bounding box center [807, 420] width 1482 height 580
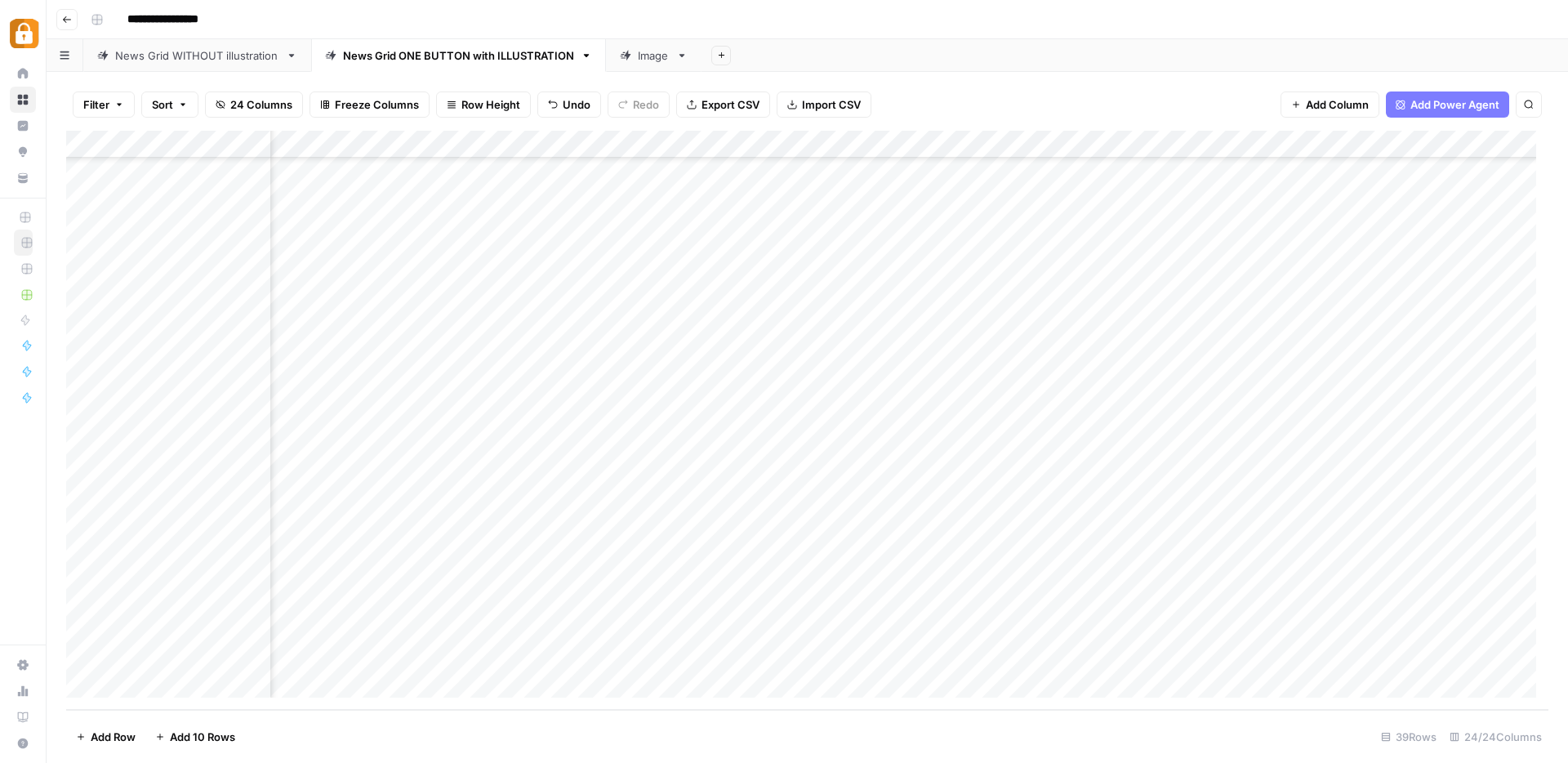
click at [953, 710] on footer "Add Row Add 10 Rows 39 Rows 24/24 Columns" at bounding box center [807, 736] width 1482 height 53
click at [844, 600] on div "Add Column" at bounding box center [807, 420] width 1482 height 580
click at [1101, 596] on div "Add Column" at bounding box center [807, 420] width 1482 height 580
